Goal: Transaction & Acquisition: Download file/media

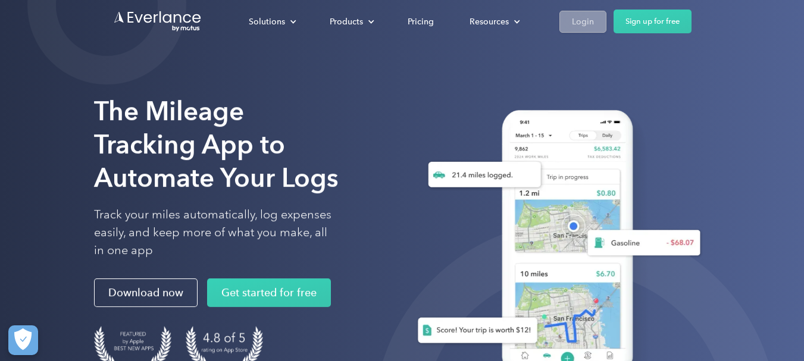
click at [582, 23] on div "Login" at bounding box center [583, 21] width 22 height 15
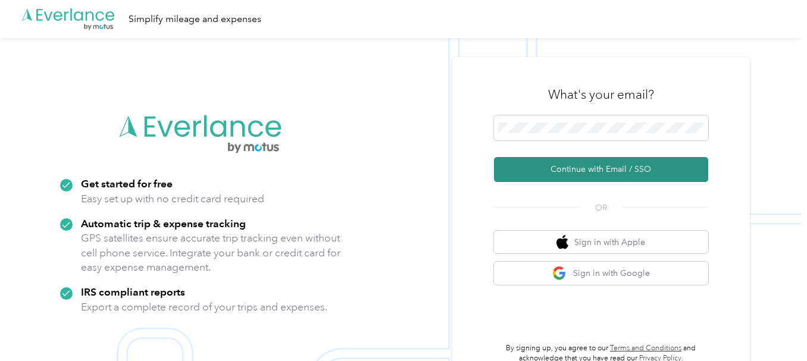
click at [620, 168] on button "Continue with Email / SSO" at bounding box center [601, 169] width 214 height 25
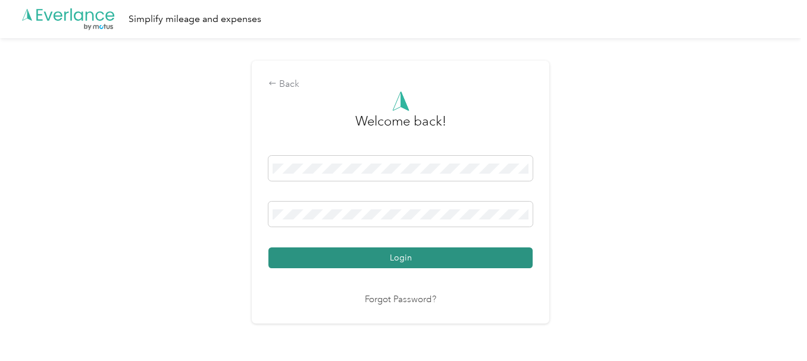
click at [355, 254] on button "Login" at bounding box center [400, 258] width 264 height 21
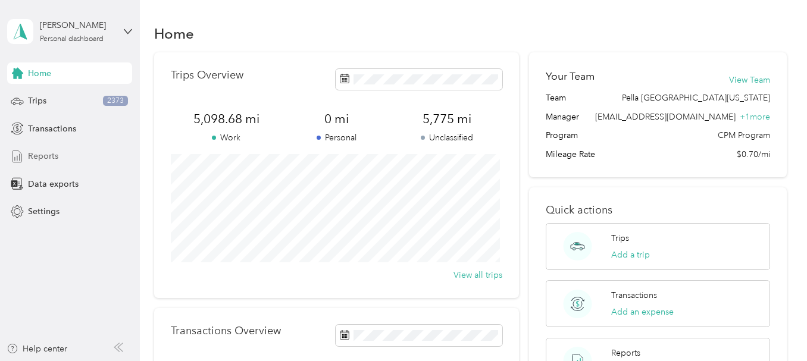
click at [44, 153] on span "Reports" at bounding box center [43, 156] width 30 height 12
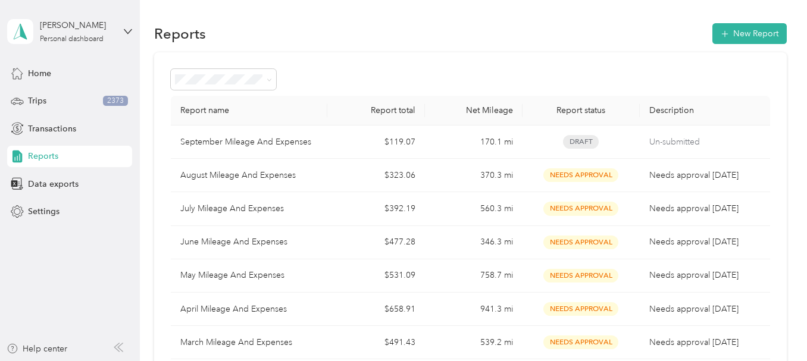
click at [480, 41] on div "Reports New Report" at bounding box center [470, 33] width 632 height 25
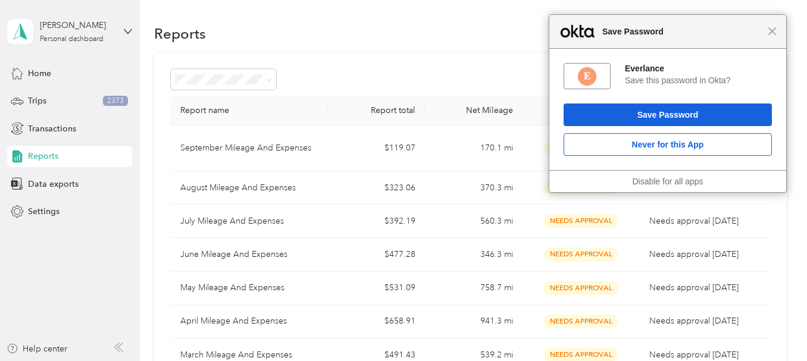
click at [778, 37] on div "Close Save Password" at bounding box center [667, 32] width 237 height 34
click at [777, 31] on span "Close" at bounding box center [772, 31] width 9 height 9
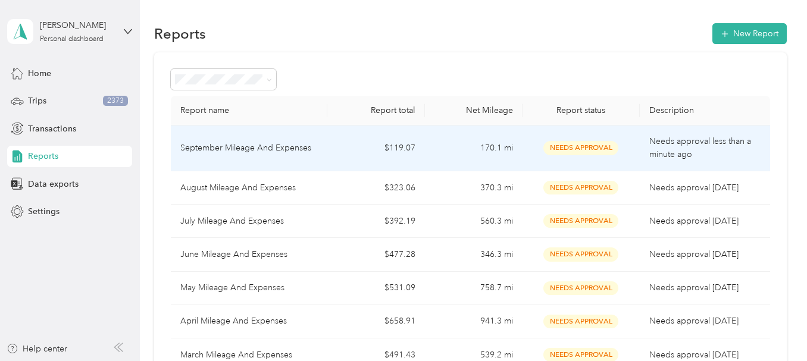
click at [269, 148] on p "September Mileage And Expenses" at bounding box center [245, 148] width 131 height 13
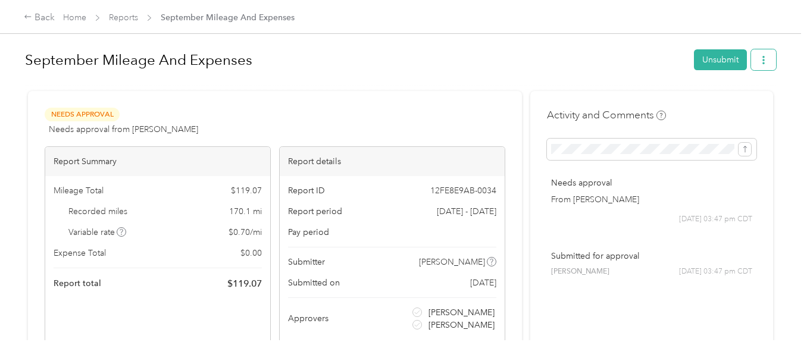
click at [762, 58] on icon "button" at bounding box center [763, 60] width 8 height 8
click at [727, 101] on span "Download" at bounding box center [726, 104] width 39 height 12
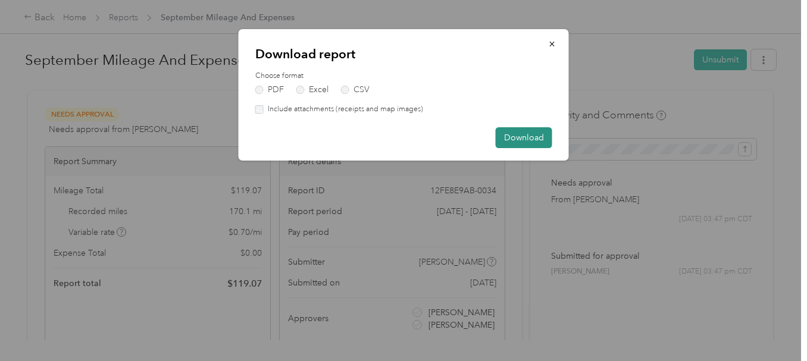
click at [516, 133] on button "Download" at bounding box center [524, 137] width 57 height 21
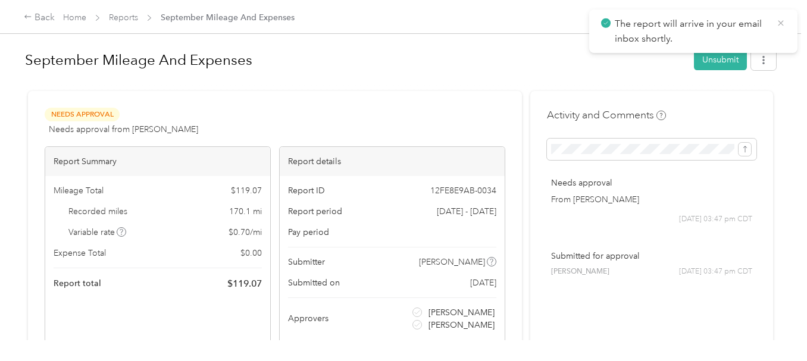
click at [781, 24] on icon at bounding box center [781, 23] width 10 height 11
click at [459, 73] on h1 "September Mileage And Expenses" at bounding box center [355, 60] width 661 height 29
